Goal: Ask a question

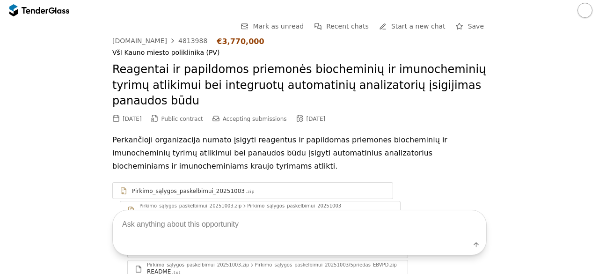
scroll to position [371, 0]
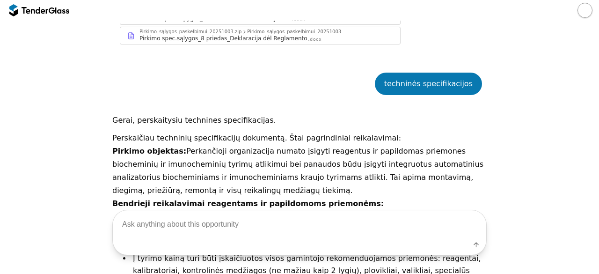
click at [62, 12] on div at bounding box center [62, 10] width 14 height 6
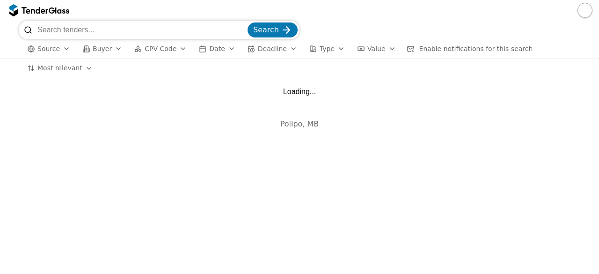
click at [70, 26] on input "search" at bounding box center [141, 30] width 208 height 19
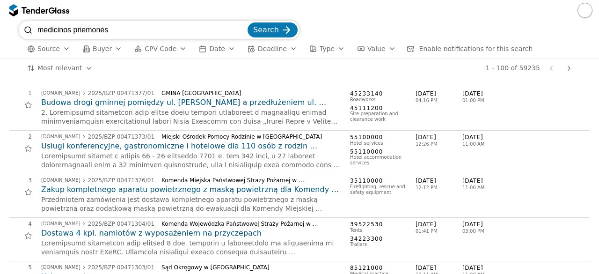
type input "medicinos priemonės"
click at [248, 22] on button "Search" at bounding box center [273, 29] width 50 height 15
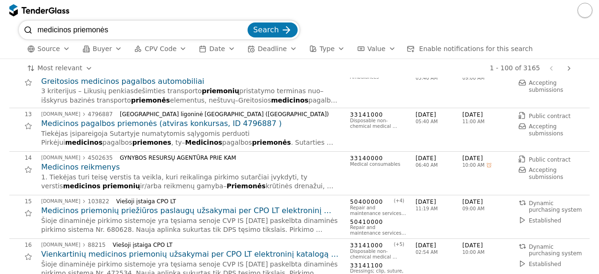
scroll to position [506, 0]
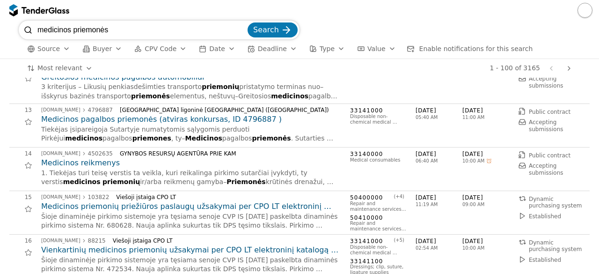
click at [95, 165] on h2 "Medicinos reikmenys" at bounding box center [191, 163] width 300 height 10
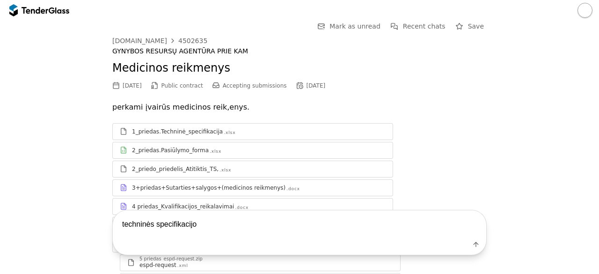
type textarea "techninės specifikacijos"
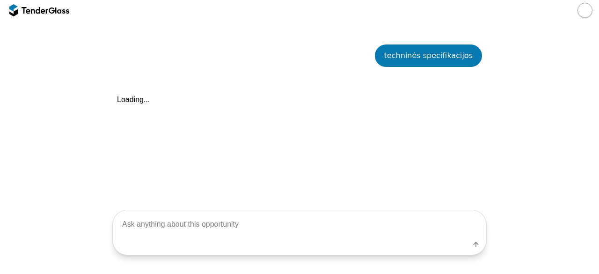
scroll to position [338, 0]
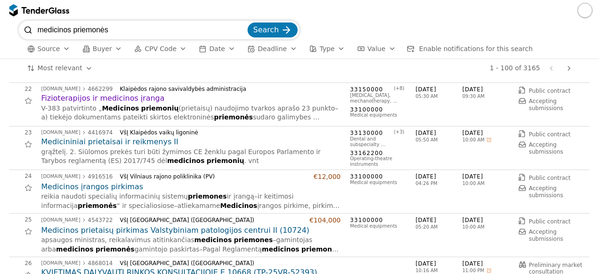
scroll to position [949, 0]
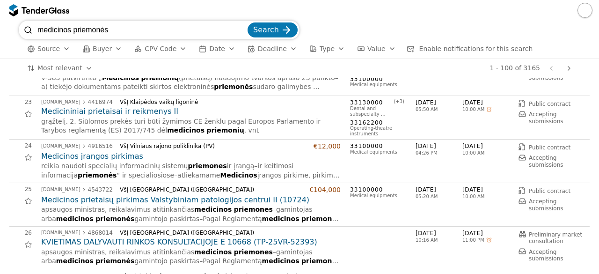
click at [90, 157] on h2 "Medicinos įrangos pirkimas" at bounding box center [191, 156] width 300 height 10
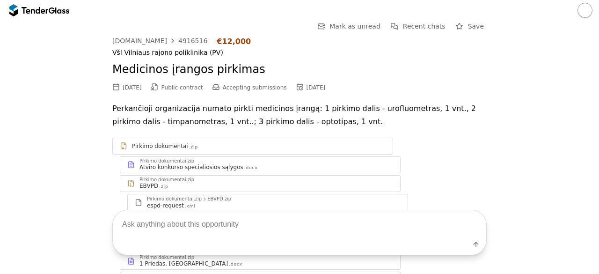
click at [228, 221] on textarea at bounding box center [300, 224] width 374 height 28
type textarea "technnės specifikacijos"
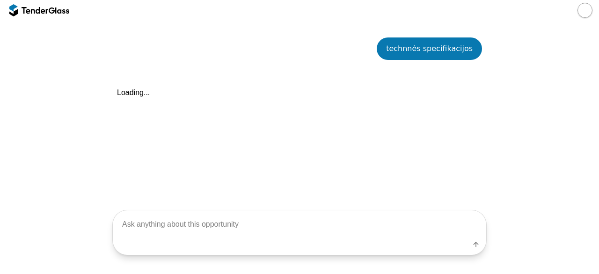
scroll to position [391, 0]
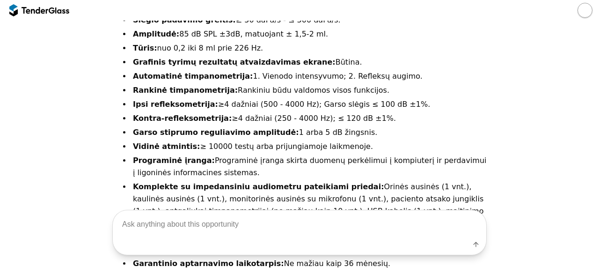
scroll to position [1113, 0]
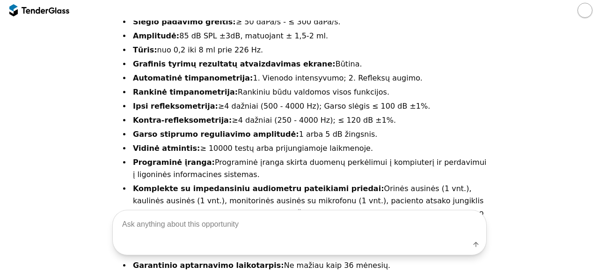
click at [51, 13] on div at bounding box center [52, 10] width 6 height 6
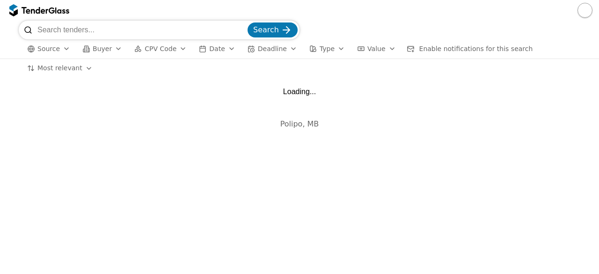
click at [74, 32] on input "search" at bounding box center [141, 30] width 208 height 19
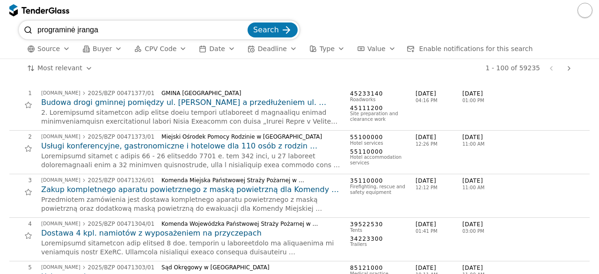
type input "programinė įranga"
click at [281, 31] on div "submit" at bounding box center [286, 30] width 37 height 37
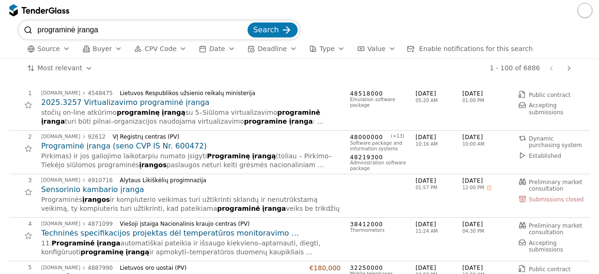
click at [105, 103] on h2 "2025.3257 Virtualizavimo programinė įranga" at bounding box center [191, 102] width 300 height 10
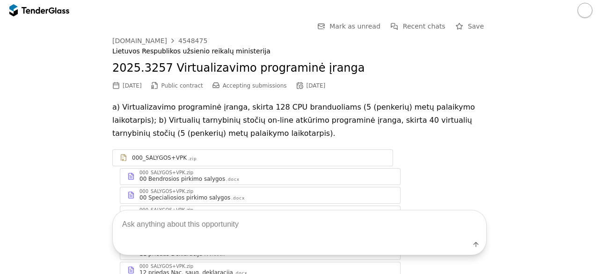
click at [188, 221] on textarea at bounding box center [300, 224] width 374 height 28
type textarea "techninės specifikacijos"
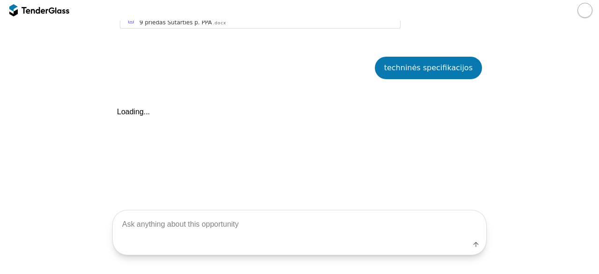
scroll to position [497, 0]
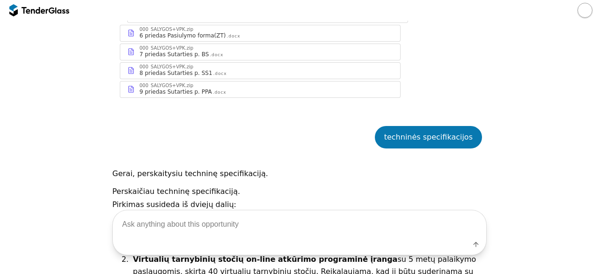
scroll to position [303, 0]
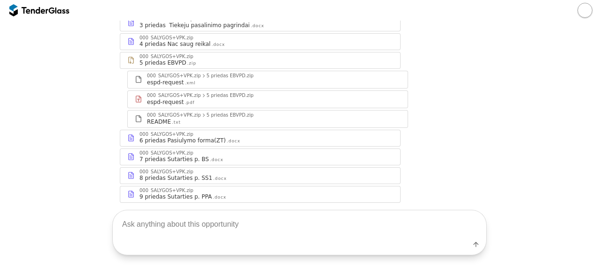
click at [38, 10] on div at bounding box center [35, 10] width 26 height 6
